Goal: Task Accomplishment & Management: Use online tool/utility

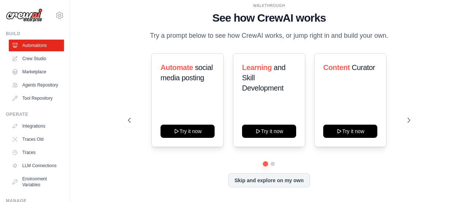
click at [33, 57] on link "Crew Studio" at bounding box center [36, 59] width 55 height 12
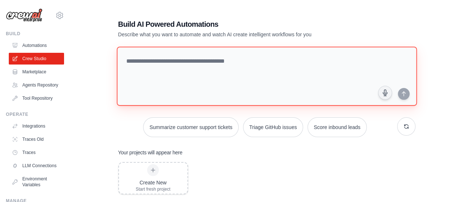
click at [150, 75] on textarea at bounding box center [266, 75] width 300 height 59
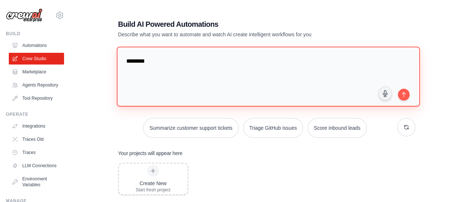
paste textarea "**********"
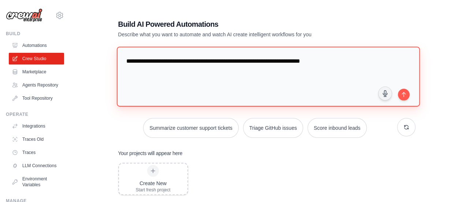
click at [146, 60] on textarea "**********" at bounding box center [267, 76] width 303 height 60
click at [336, 62] on textarea "**********" at bounding box center [267, 76] width 303 height 60
type textarea "**********"
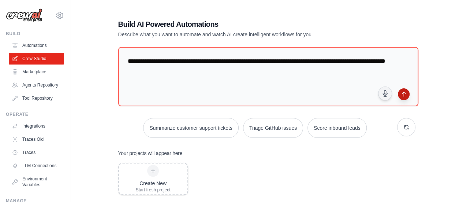
click at [405, 93] on icon "submit" at bounding box center [404, 94] width 6 height 6
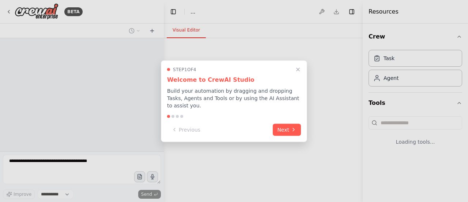
select select "****"
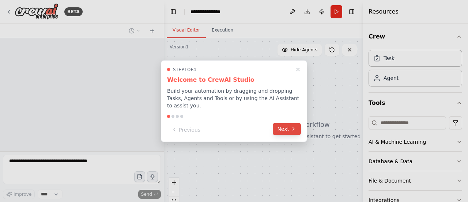
click at [288, 126] on button "Next" at bounding box center [287, 129] width 28 height 12
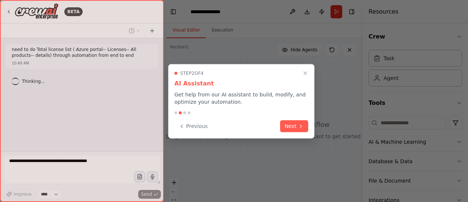
click at [288, 126] on button "Next" at bounding box center [294, 126] width 28 height 12
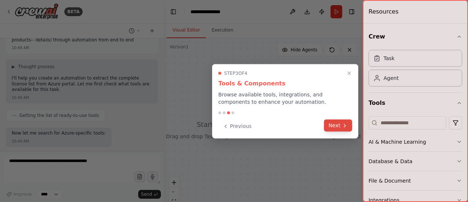
scroll to position [52, 0]
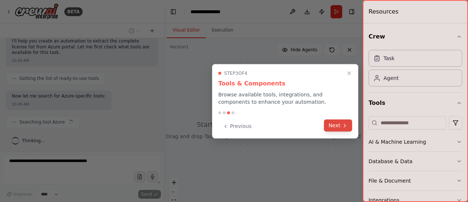
click at [332, 123] on button "Next" at bounding box center [338, 125] width 28 height 12
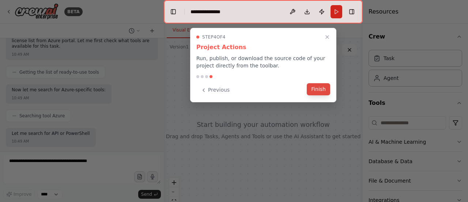
click at [315, 86] on button "Finish" at bounding box center [318, 89] width 23 height 12
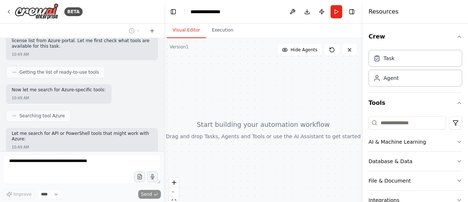
scroll to position [96, 0]
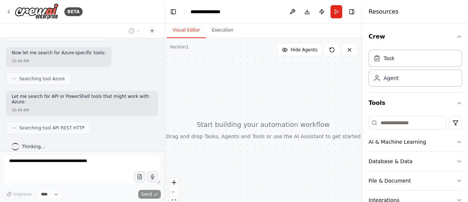
click at [44, 125] on span "Searching tool API REST HTTP" at bounding box center [51, 128] width 65 height 6
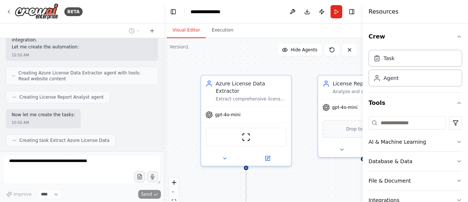
scroll to position [389, 0]
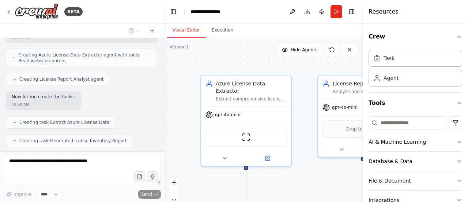
click at [451, 9] on div "Resources" at bounding box center [415, 11] width 105 height 23
click at [354, 14] on button "Toggle Right Sidebar" at bounding box center [352, 12] width 10 height 10
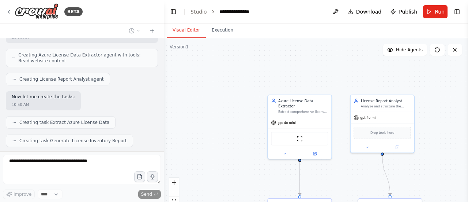
scroll to position [432, 0]
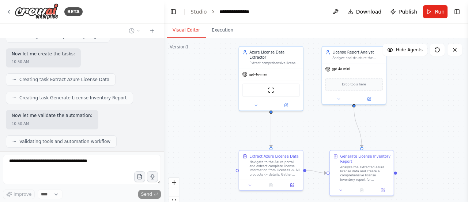
drag, startPoint x: 232, startPoint y: 139, endPoint x: 204, endPoint y: 91, distance: 55.9
click at [204, 91] on div ".deletable-edge-delete-btn { width: 20px; height: 20px; border: 0px solid #ffff…" at bounding box center [316, 129] width 304 height 183
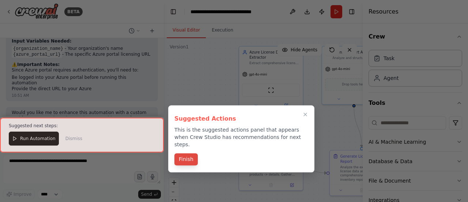
click at [184, 153] on button "Finish" at bounding box center [186, 159] width 23 height 12
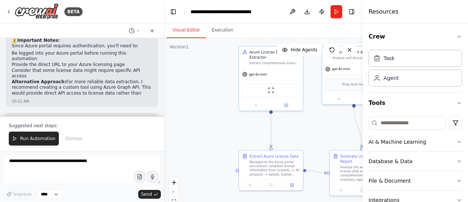
scroll to position [737, 0]
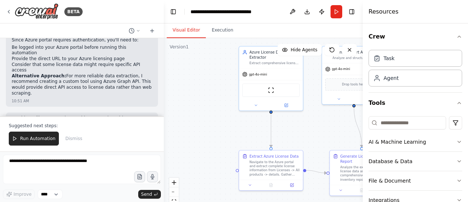
click at [353, 19] on header "**********" at bounding box center [263, 11] width 199 height 23
click at [353, 14] on button "Toggle Right Sidebar" at bounding box center [352, 12] width 10 height 10
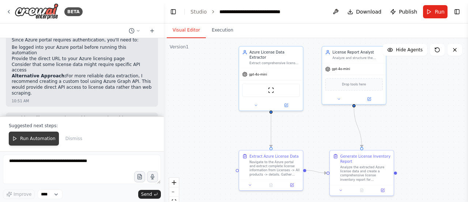
click at [26, 138] on span "Run Automation" at bounding box center [37, 138] width 35 height 6
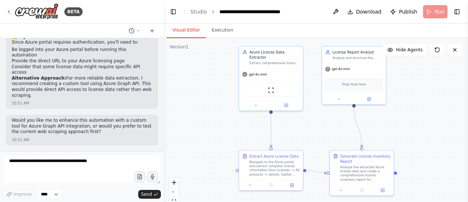
scroll to position [702, 0]
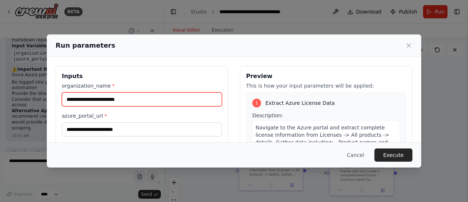
click at [108, 101] on input "organization_name *" at bounding box center [142, 99] width 160 height 14
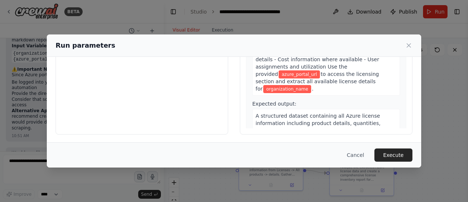
scroll to position [0, 0]
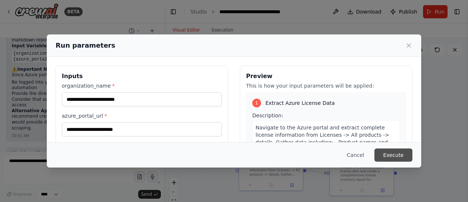
click at [402, 155] on button "Execute" at bounding box center [394, 154] width 38 height 13
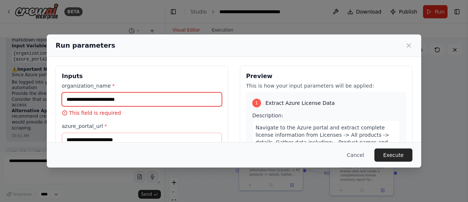
click at [100, 96] on input "organization_name *" at bounding box center [142, 99] width 160 height 14
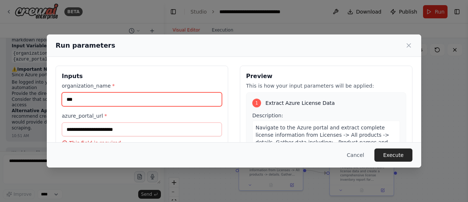
type input "***"
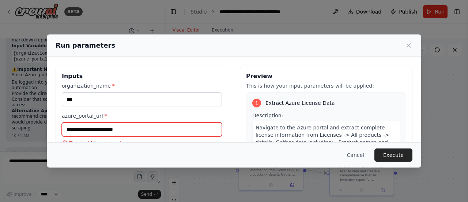
click at [85, 132] on input "azure_portal_url *" at bounding box center [142, 129] width 160 height 14
paste input "**********"
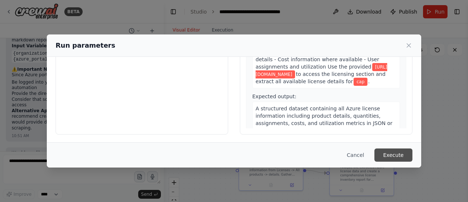
type input "**********"
click at [400, 155] on button "Execute" at bounding box center [394, 154] width 38 height 13
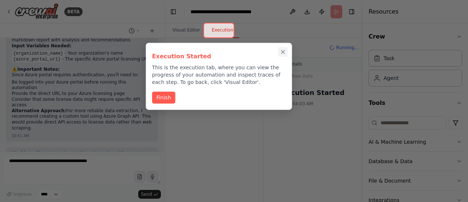
click at [282, 52] on icon "Close walkthrough" at bounding box center [283, 52] width 7 height 7
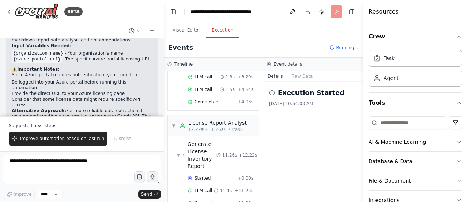
scroll to position [737, 0]
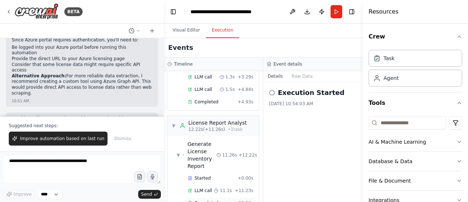
click at [194, 200] on div "Completed" at bounding box center [210, 203] width 44 height 6
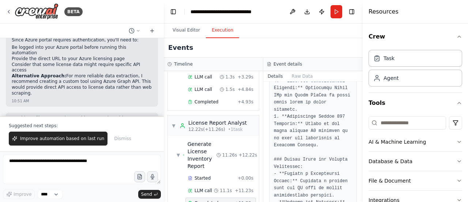
scroll to position [1497, 0]
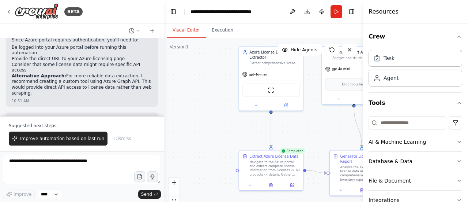
click at [185, 35] on button "Visual Editor" at bounding box center [186, 30] width 39 height 15
click at [278, 72] on div "gpt-4o-mini" at bounding box center [271, 72] width 64 height 11
click at [262, 86] on div "ScrapeWebsiteTool" at bounding box center [270, 89] width 57 height 14
click at [258, 101] on button at bounding box center [255, 104] width 29 height 6
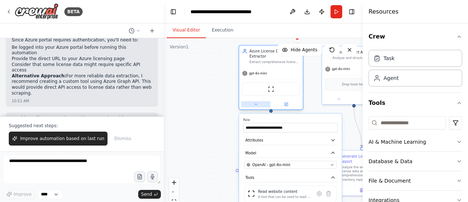
click at [258, 101] on button at bounding box center [255, 104] width 29 height 6
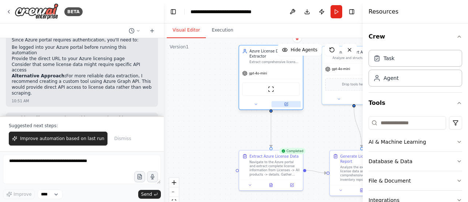
click at [281, 101] on button at bounding box center [286, 104] width 29 height 6
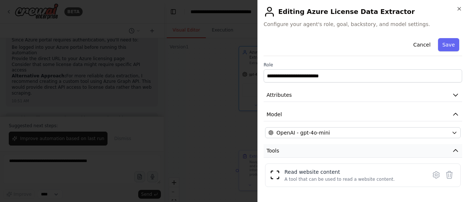
scroll to position [53, 0]
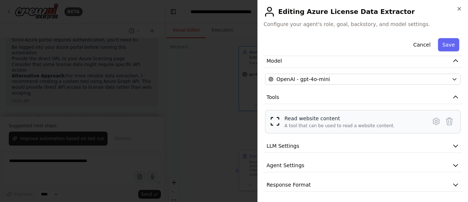
click at [270, 121] on img at bounding box center [275, 121] width 10 height 10
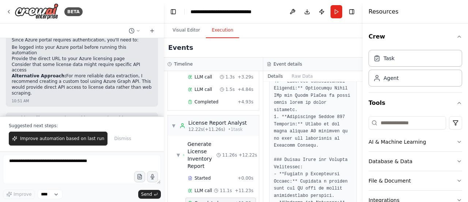
click at [217, 30] on button "Execution" at bounding box center [222, 30] width 33 height 15
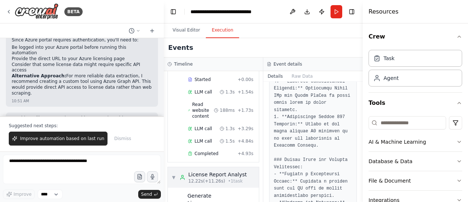
scroll to position [83, 0]
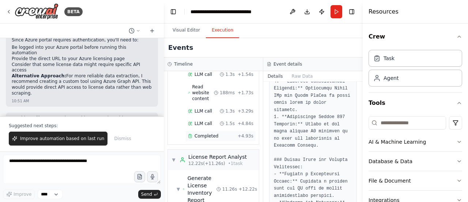
click at [210, 130] on div "Completed + 4.93s" at bounding box center [221, 135] width 71 height 11
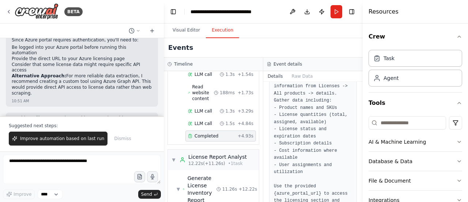
scroll to position [161, 0]
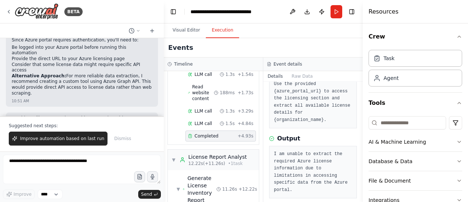
click at [305, 177] on pre "I am unable to extract the required Azure license information due to limitation…" at bounding box center [313, 171] width 78 height 43
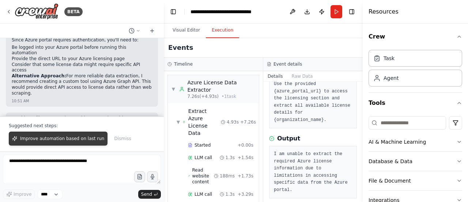
click at [50, 138] on span "Improve automation based on last run" at bounding box center [62, 138] width 84 height 6
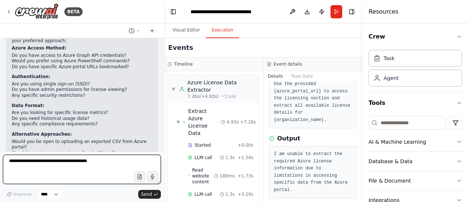
scroll to position [1049, 0]
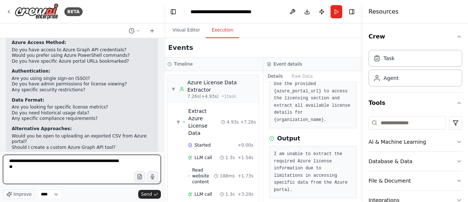
type textarea "**********"
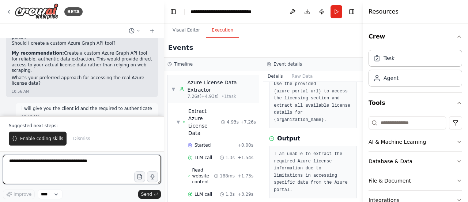
scroll to position [1159, 0]
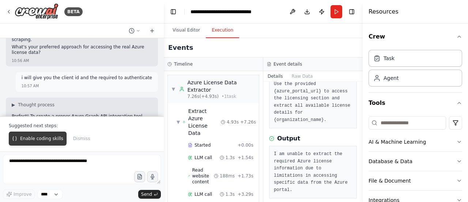
click at [29, 139] on span "Enable coding skills" at bounding box center [41, 138] width 43 height 6
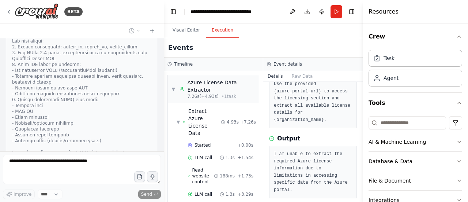
scroll to position [1533, 0]
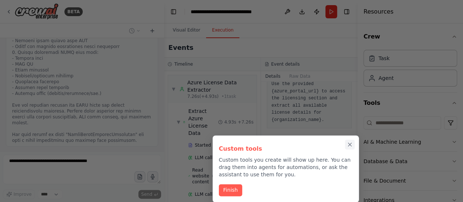
click at [348, 141] on icon "Close walkthrough" at bounding box center [350, 144] width 7 height 7
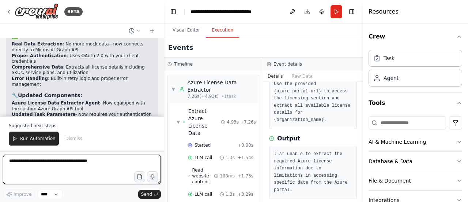
scroll to position [2023, 0]
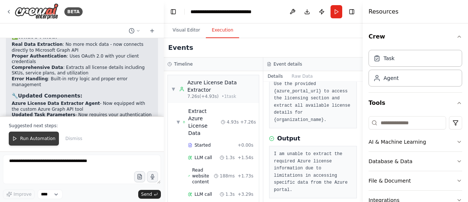
click at [37, 138] on span "Run Automation" at bounding box center [37, 138] width 35 height 6
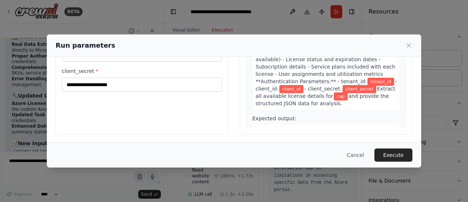
scroll to position [0, 0]
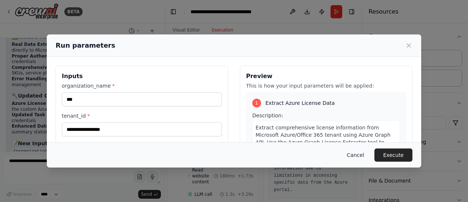
click at [355, 156] on button "Cancel" at bounding box center [355, 154] width 29 height 13
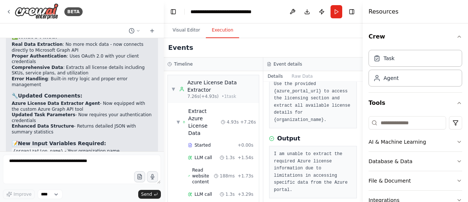
scroll to position [2074, 0]
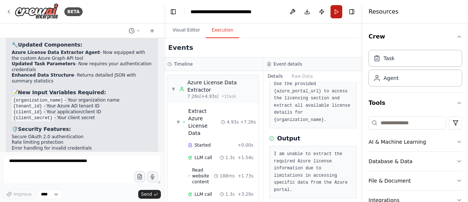
click at [340, 17] on button "Run" at bounding box center [337, 11] width 12 height 13
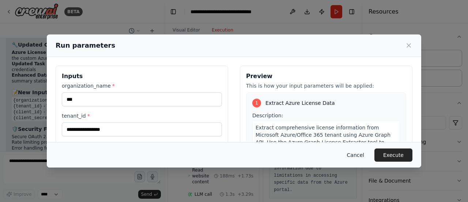
click at [361, 151] on button "Cancel" at bounding box center [355, 154] width 29 height 13
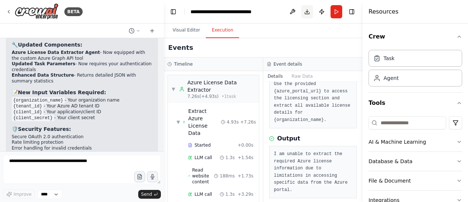
click at [306, 13] on button "Download" at bounding box center [308, 11] width 12 height 13
